Goal: Task Accomplishment & Management: Manage account settings

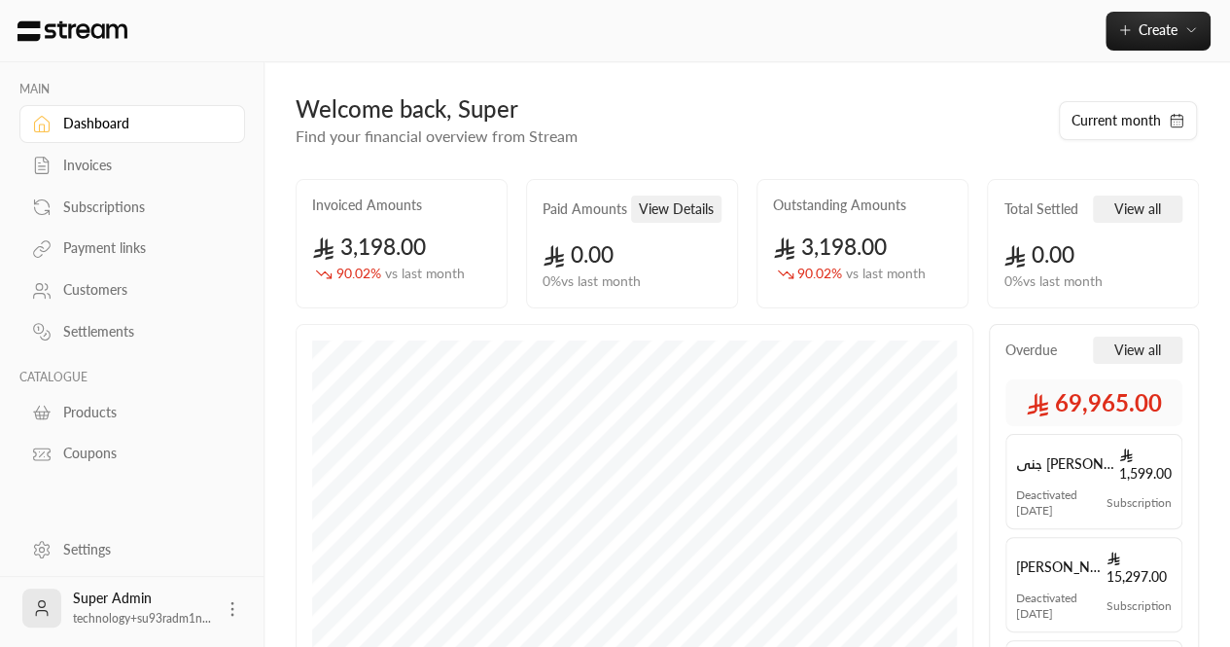
click at [352, 193] on div "Invoiced Amounts 3,198.00 90.02 % vs last month" at bounding box center [402, 243] width 212 height 129
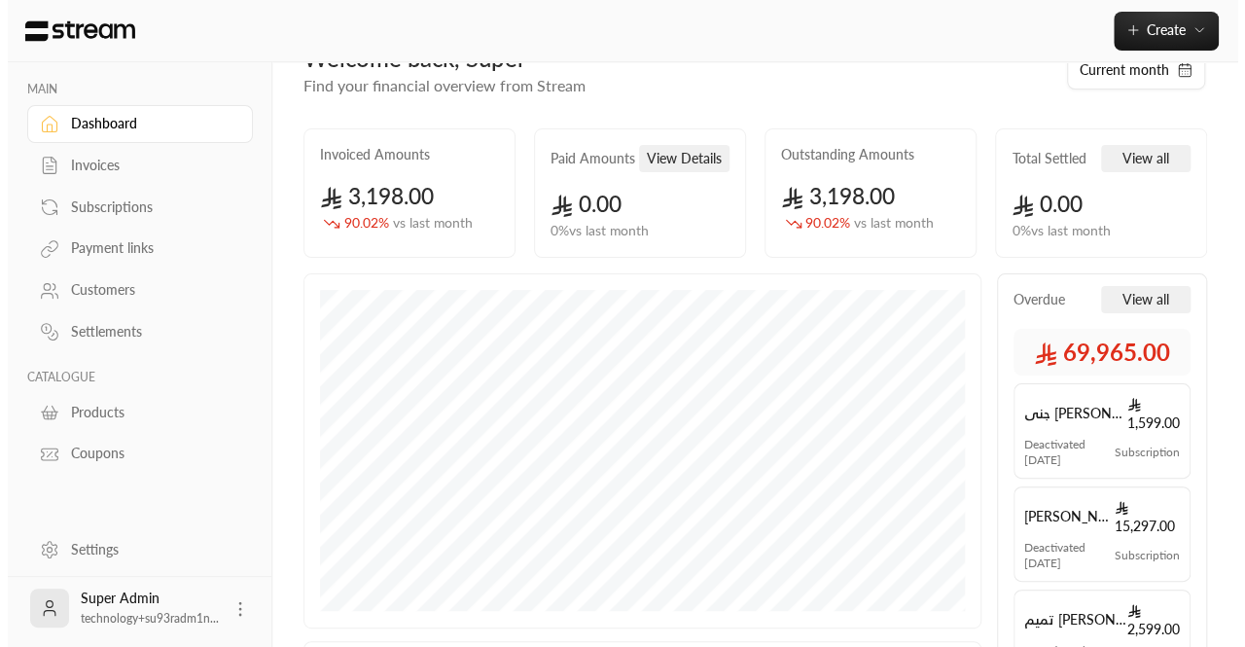
scroll to position [54, 0]
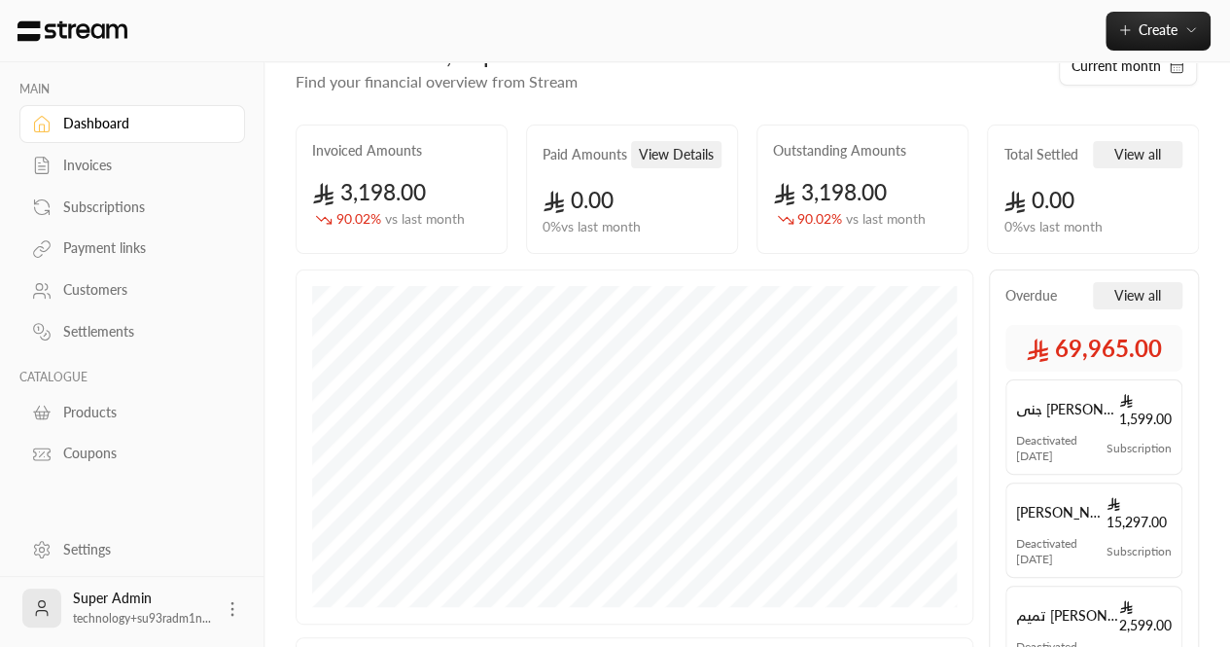
click at [234, 614] on icon at bounding box center [232, 608] width 19 height 19
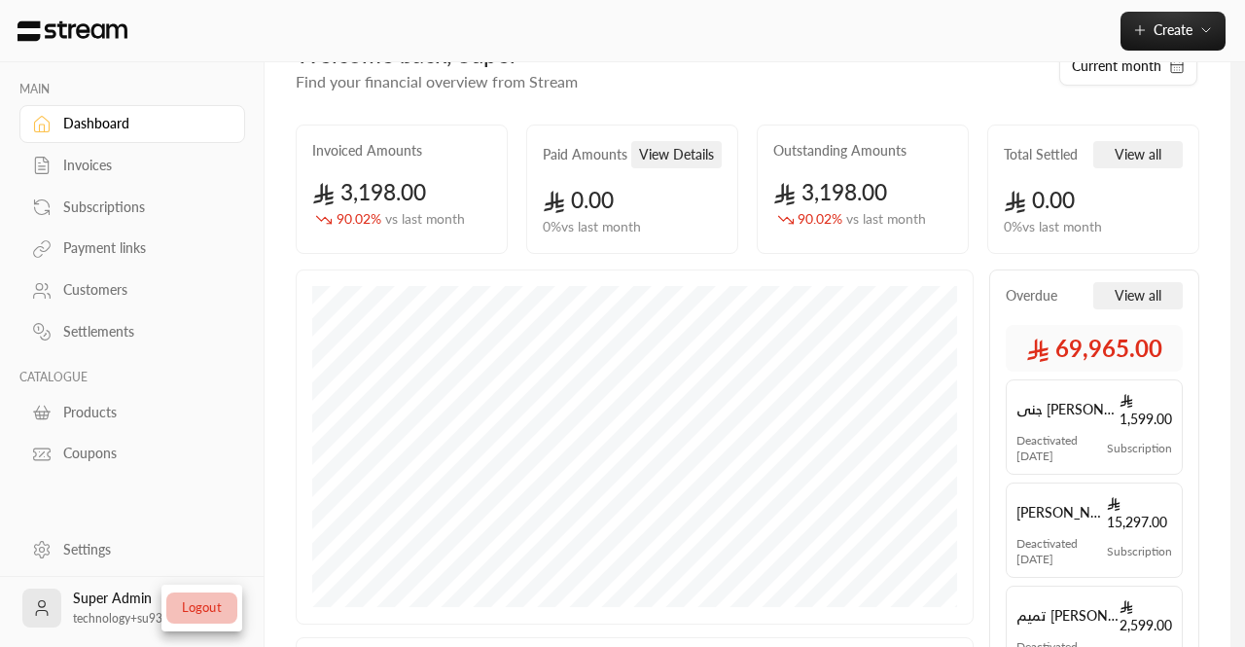
click at [208, 610] on li "Logout" at bounding box center [201, 607] width 71 height 31
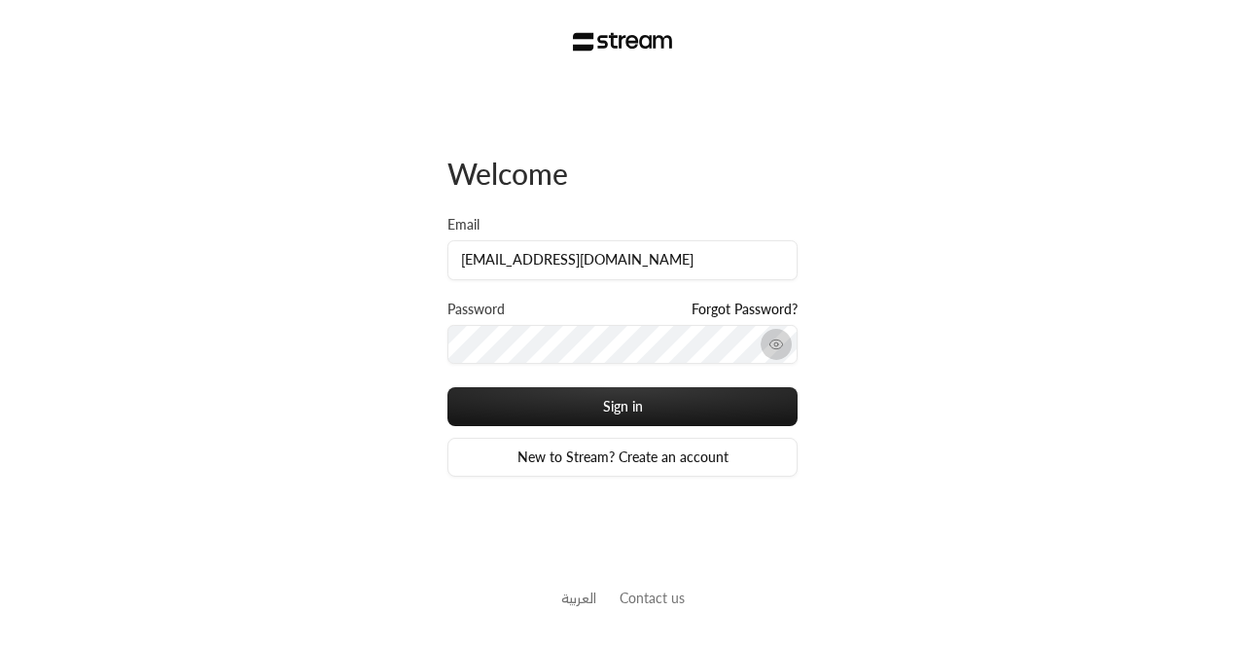
click at [771, 346] on icon "toggle password visibility" at bounding box center [776, 344] width 16 height 16
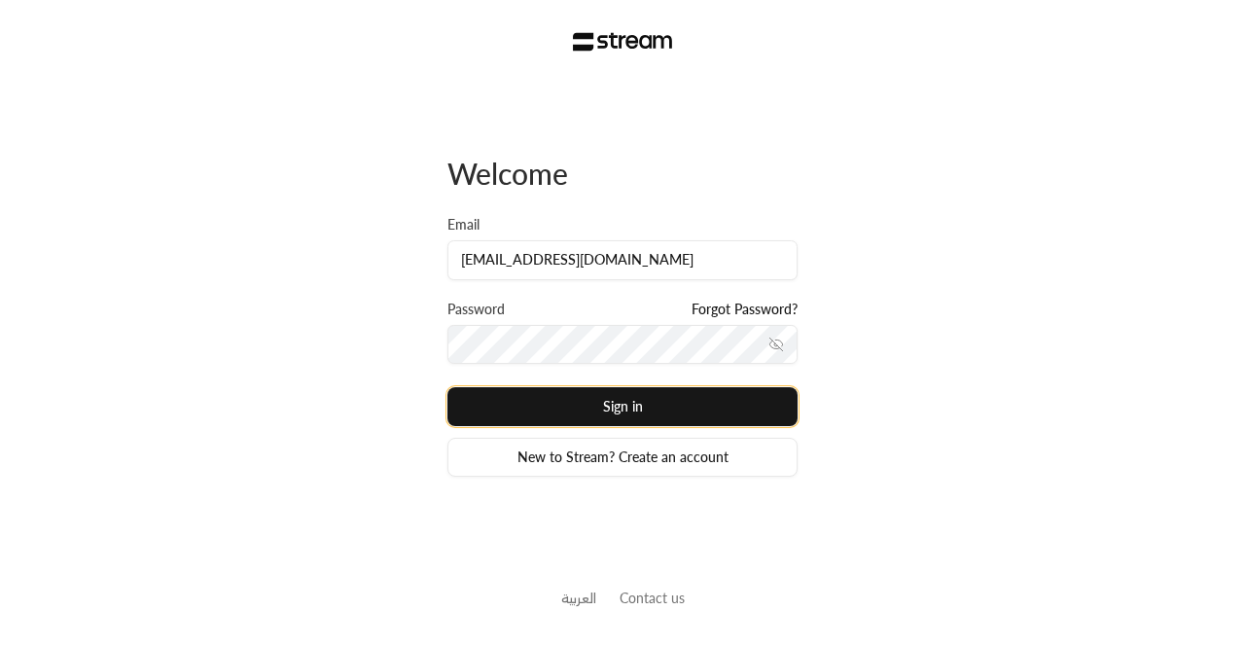
click at [514, 394] on button "Sign in" at bounding box center [622, 406] width 350 height 39
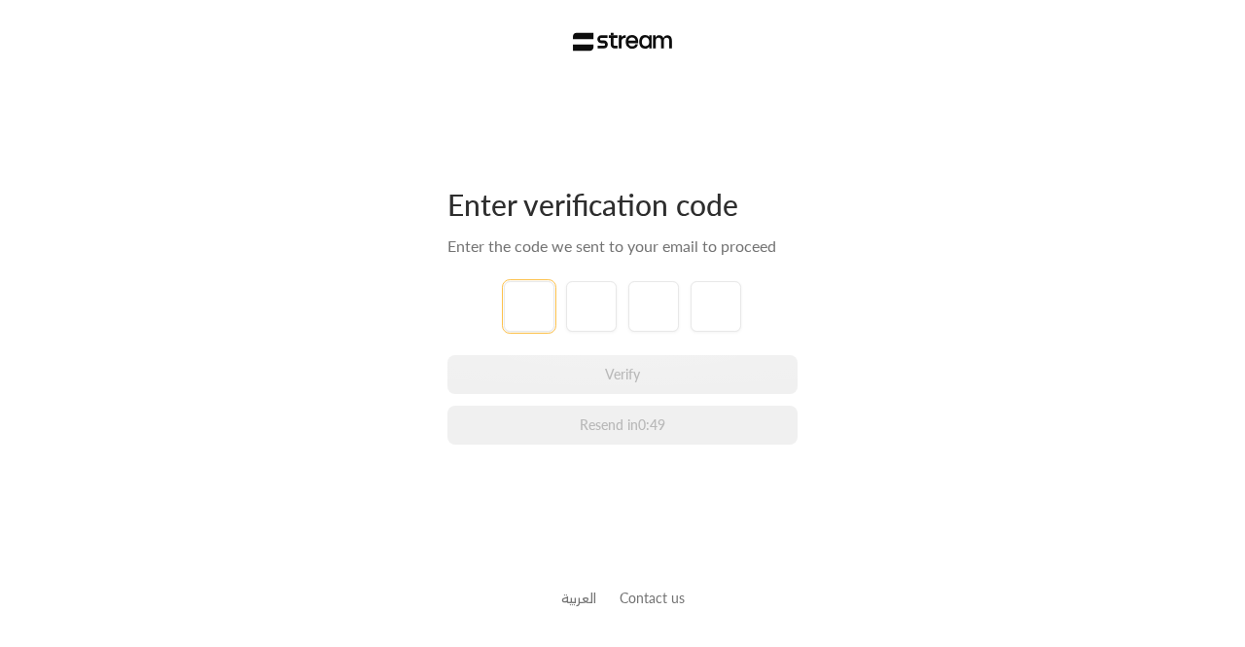
paste input "8"
type input "8"
type input "5"
type input "3"
type input "2"
